Goal: Check status: Check status

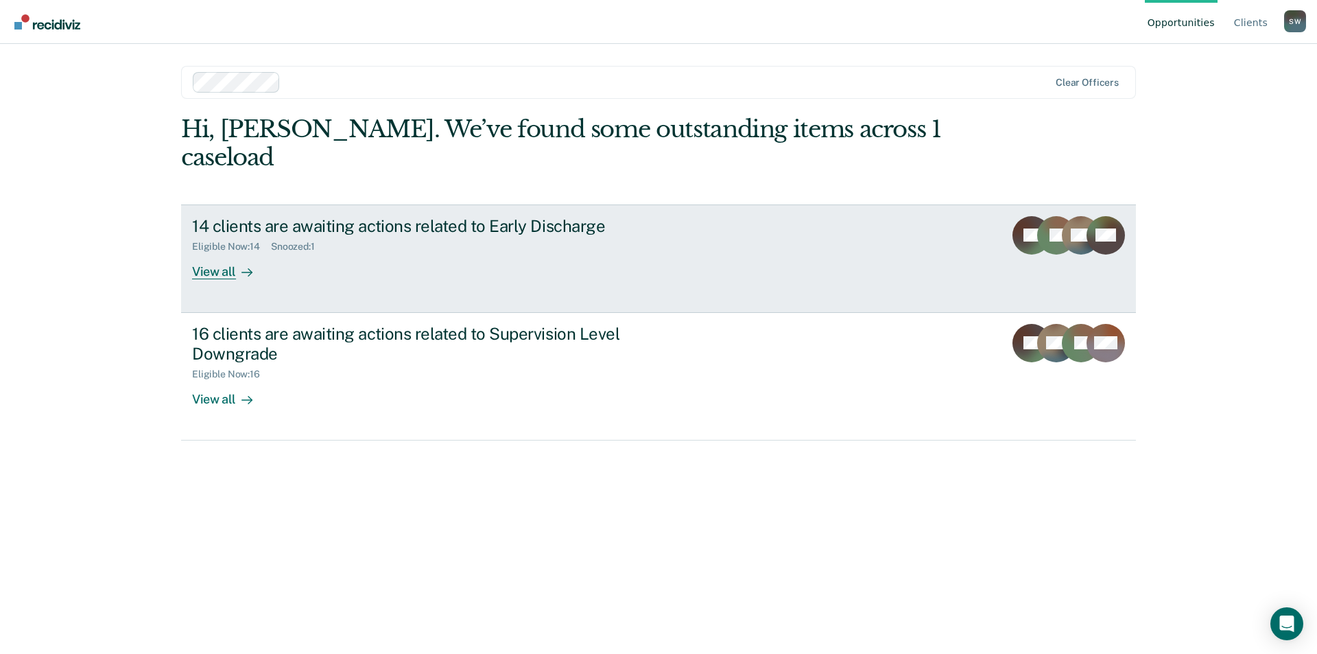
click at [241, 267] on icon at bounding box center [246, 272] width 11 height 11
